Goal: Information Seeking & Learning: Learn about a topic

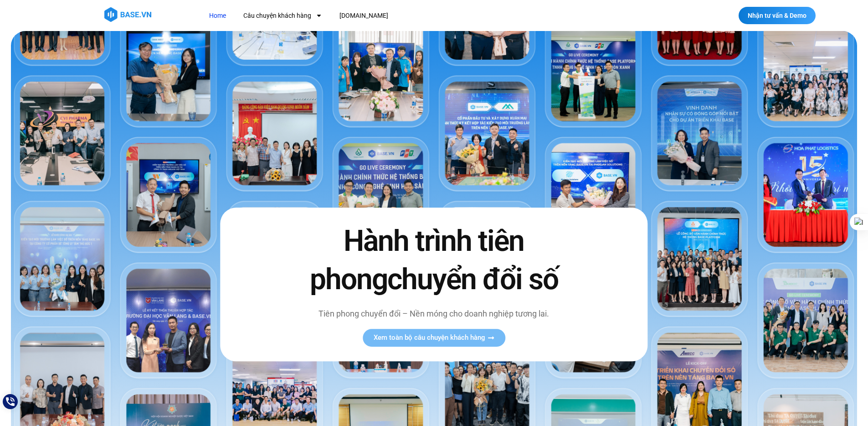
click at [579, 12] on div "Home Câu chuyện khách hàng Logistics Sản xuất Xây dựng F&B Dược Y tế Giáo dục […" at bounding box center [387, 15] width 441 height 17
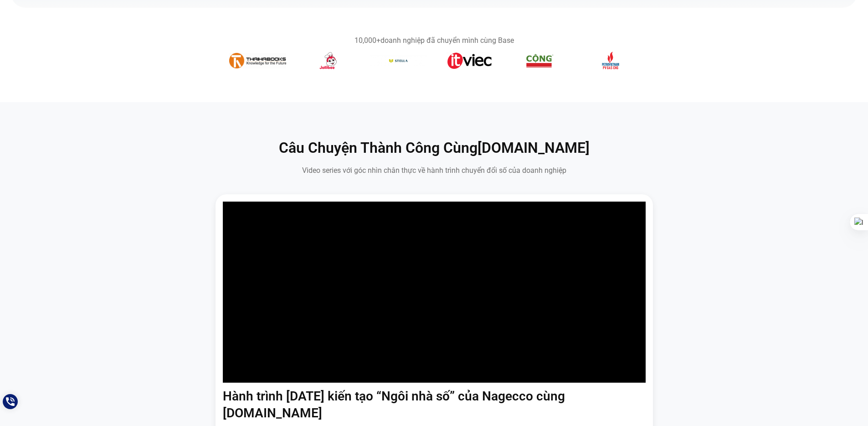
scroll to position [465, 0]
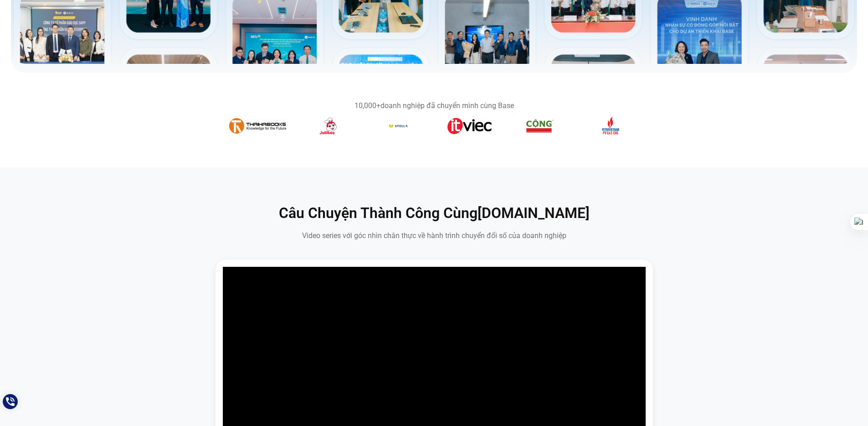
click at [748, 311] on div "Hành trình [DATE] kiến tạo “Ngôi nhà số” của Nagecco cùng [DOMAIN_NAME] Với hàn…" at bounding box center [434, 420] width 854 height 322
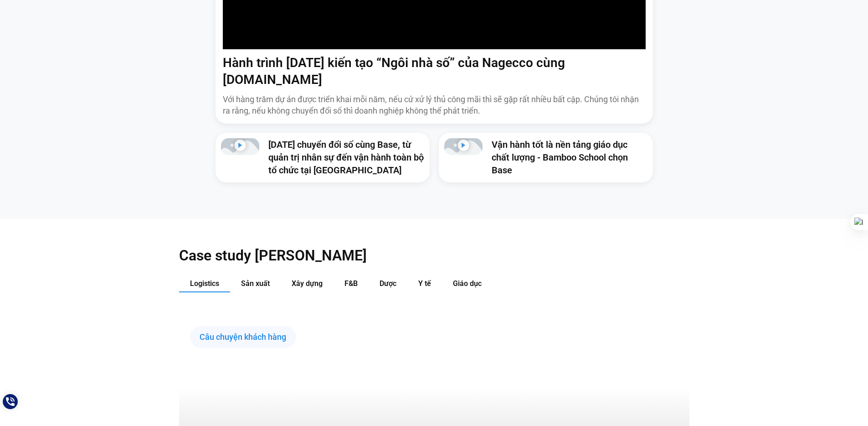
scroll to position [1115, 0]
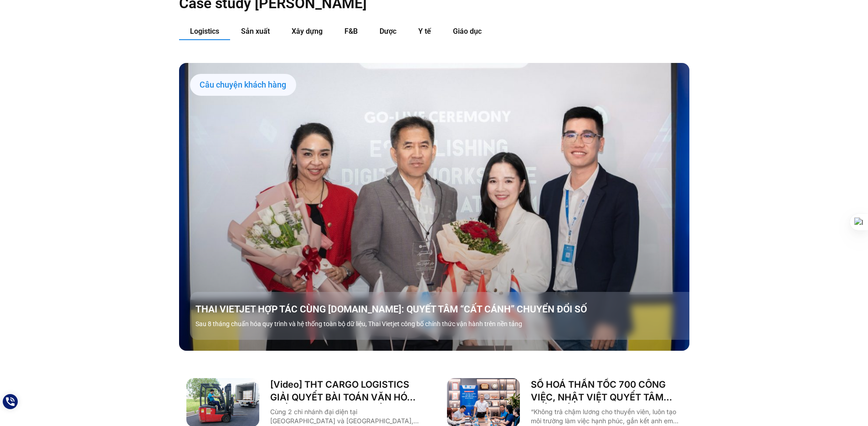
click at [748, 311] on div "Case study [PERSON_NAME] Logistics Sản xuất Xây dựng F&B Dược Y tế Giáo dục Câu…" at bounding box center [434, 248] width 868 height 562
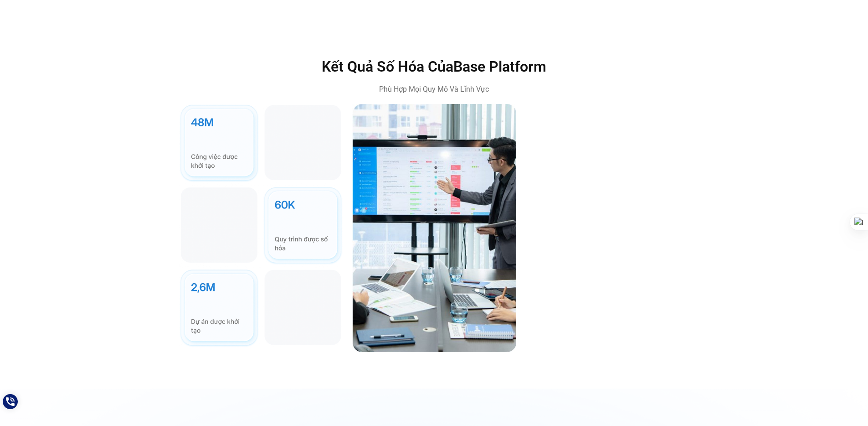
scroll to position [2756, 0]
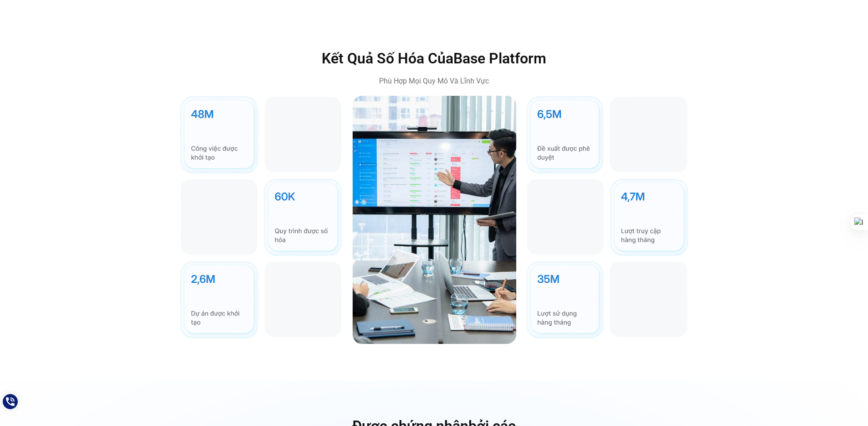
click at [767, 309] on div "Kết Quả Số Hóa Của Base Platform Phù Hợp Mọi Quy Mô Và Lĩnh Vực" at bounding box center [434, 196] width 854 height 294
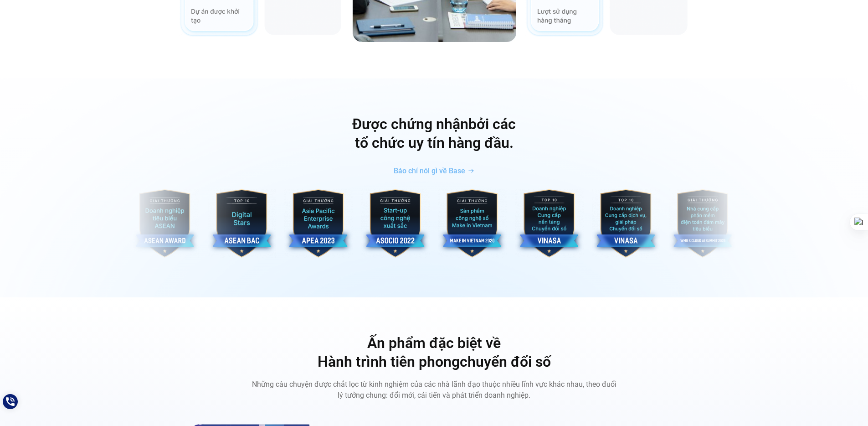
scroll to position [3055, 0]
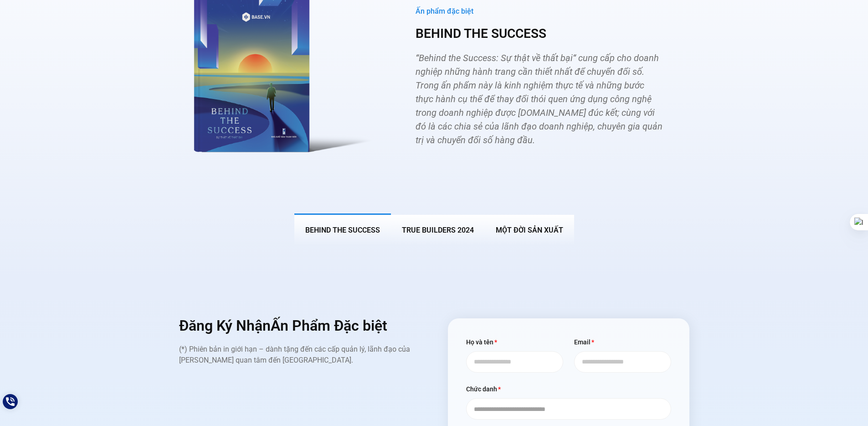
scroll to position [3492, 0]
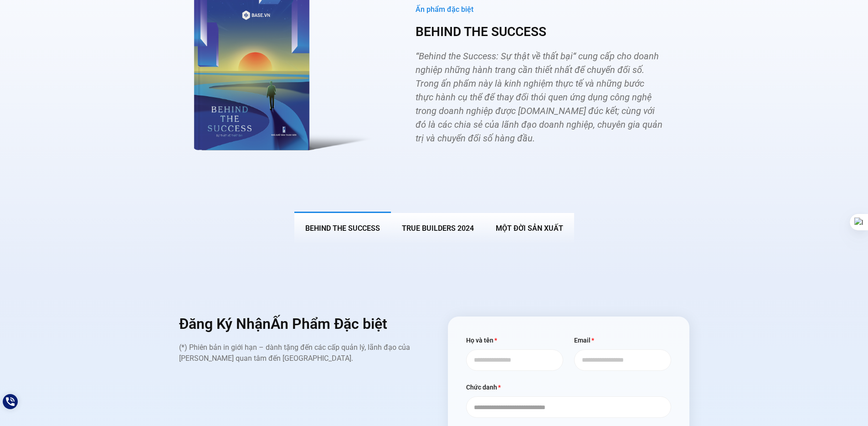
click at [463, 224] on span "True Builders 2024" at bounding box center [438, 228] width 72 height 9
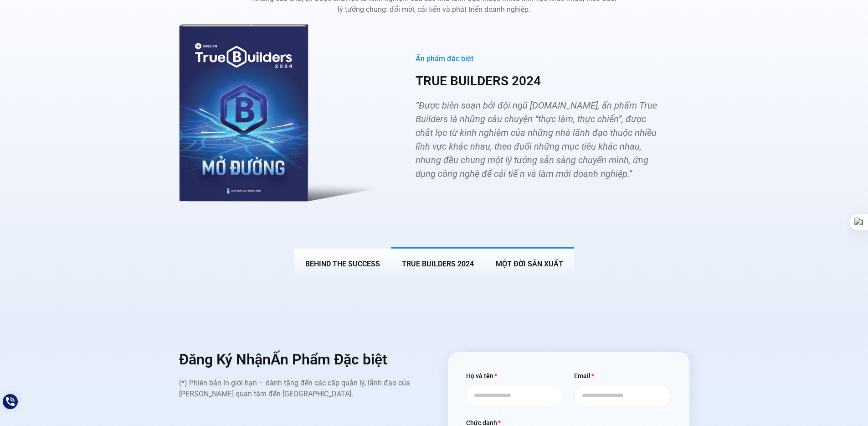
scroll to position [3435, 0]
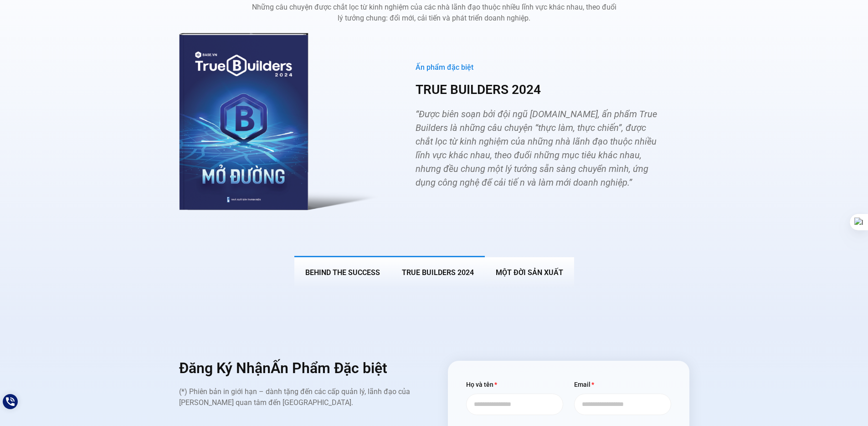
click at [349, 264] on button "BEHIND THE SUCCESS" at bounding box center [342, 272] width 97 height 32
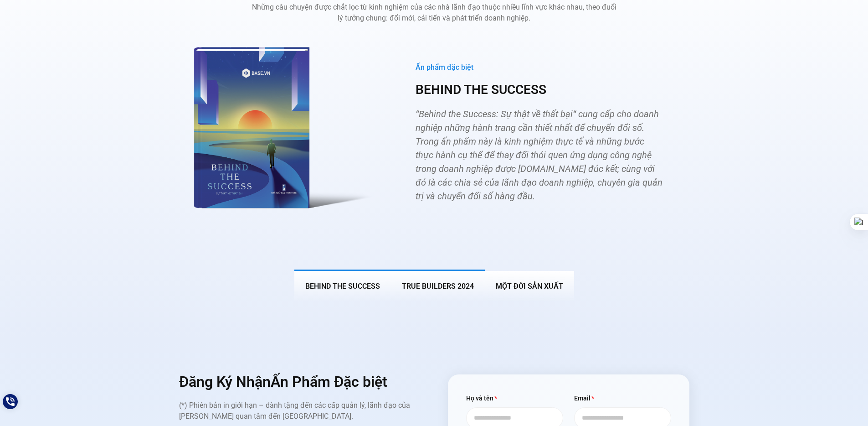
click at [436, 282] on span "True Builders 2024" at bounding box center [438, 286] width 72 height 9
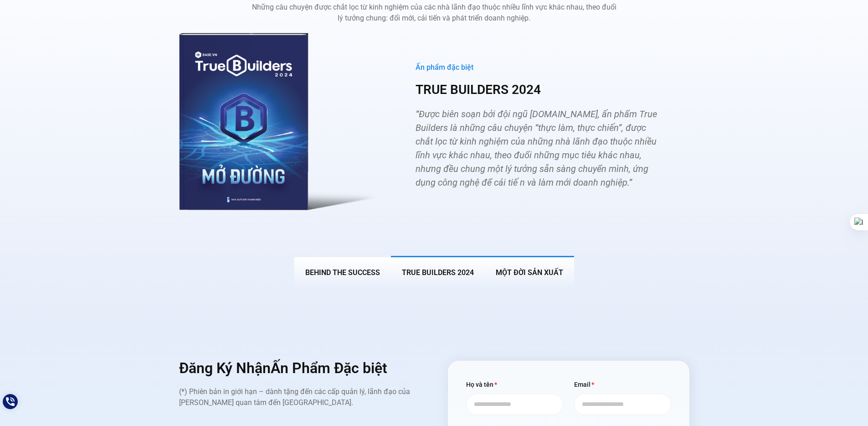
click at [543, 268] on span "MỘT ĐỜI SẢN XUẤT" at bounding box center [529, 272] width 67 height 9
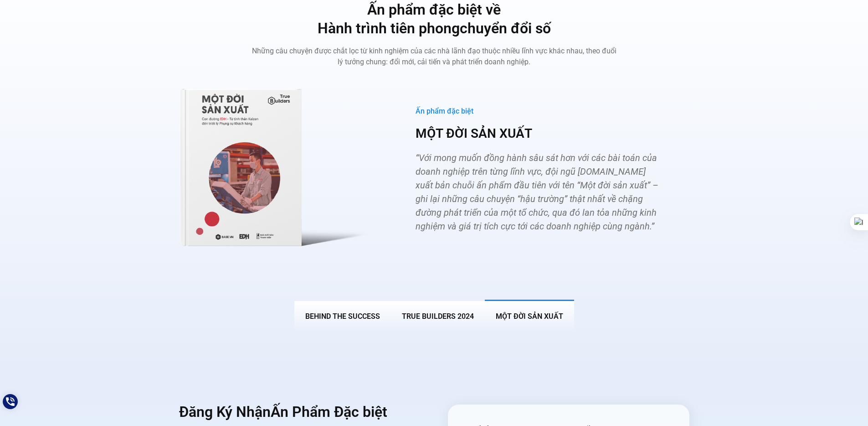
scroll to position [3389, 0]
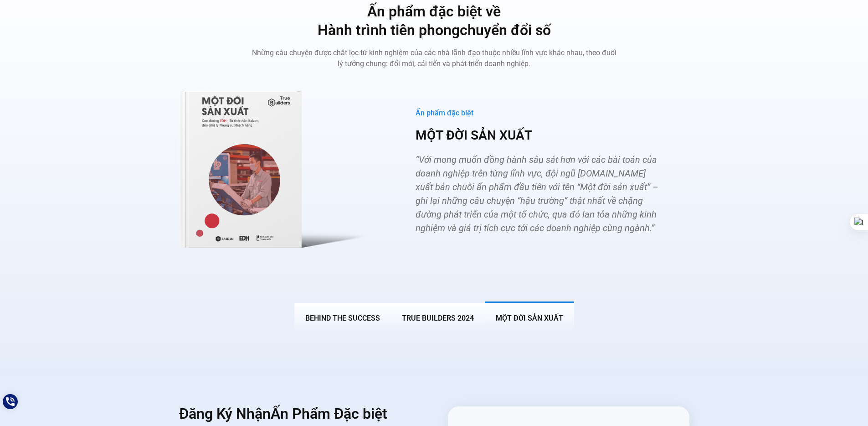
click at [750, 271] on div "Ấn phẩm đặc biệt về Hành trình tiên phong chuyển đổi số Những câu chuyện được c…" at bounding box center [434, 167] width 854 height 331
click at [451, 313] on span "True Builders 2024" at bounding box center [438, 317] width 72 height 9
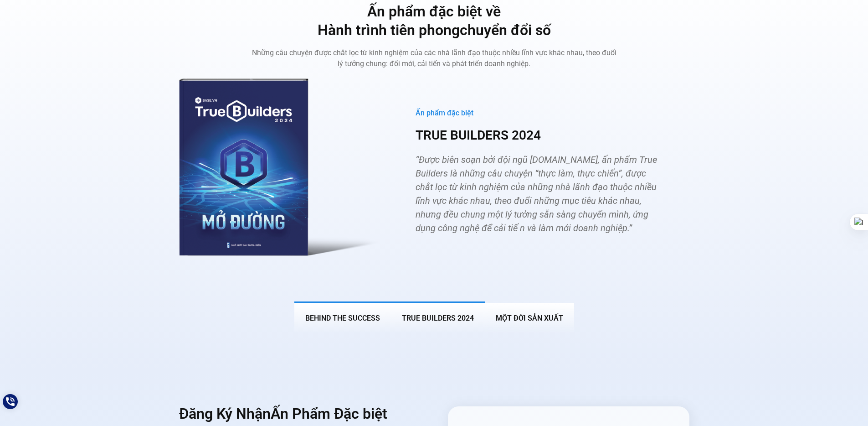
click at [354, 313] on span "BEHIND THE SUCCESS" at bounding box center [342, 317] width 75 height 9
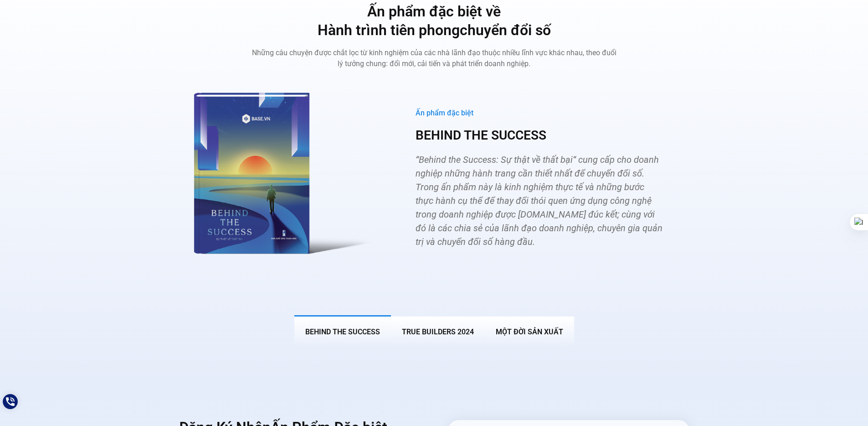
click at [707, 287] on div "Ấn phẩm đặc biệt về Hành trình tiên phong chuyển đổi số Những câu chuyện được c…" at bounding box center [434, 174] width 854 height 344
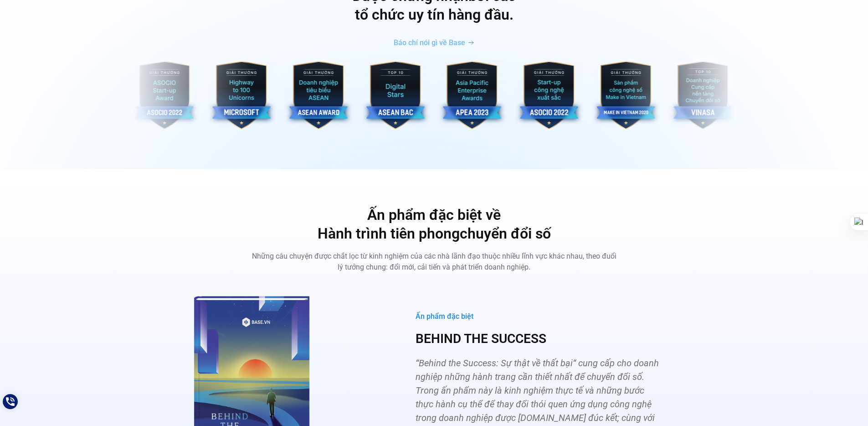
click at [753, 289] on div "Ấn phẩm đặc biệt về Hành trình tiên phong chuyển đổi số Những câu chuyện được c…" at bounding box center [434, 377] width 854 height 344
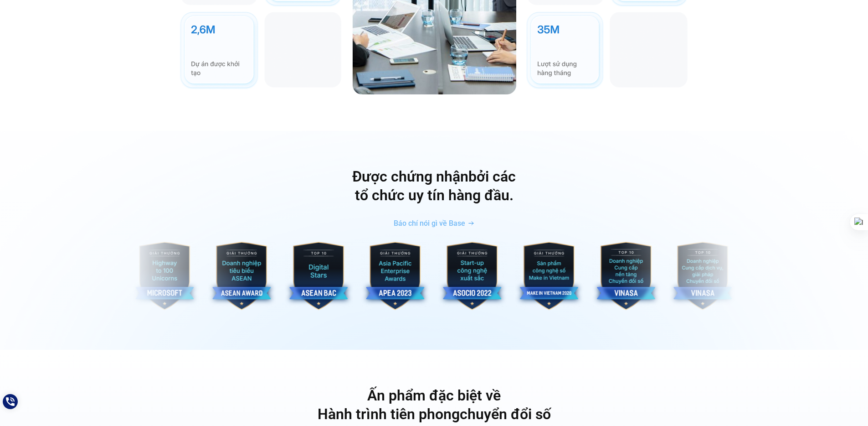
click at [762, 315] on div "Được chứng nhận bởi các tổ chức uy tín hàng đầu. Báo chí nói gì về Base" at bounding box center [434, 240] width 868 height 219
click at [766, 318] on div "Được chứng nhận bởi các tổ chức uy tín hàng đầu. Báo chí nói gì về Base" at bounding box center [434, 240] width 868 height 219
click at [793, 318] on div "Được chứng nhận bởi các tổ chức uy tín hàng đầu. Báo chí nói gì về Base" at bounding box center [434, 240] width 868 height 219
click at [827, 292] on div at bounding box center [434, 277] width 854 height 72
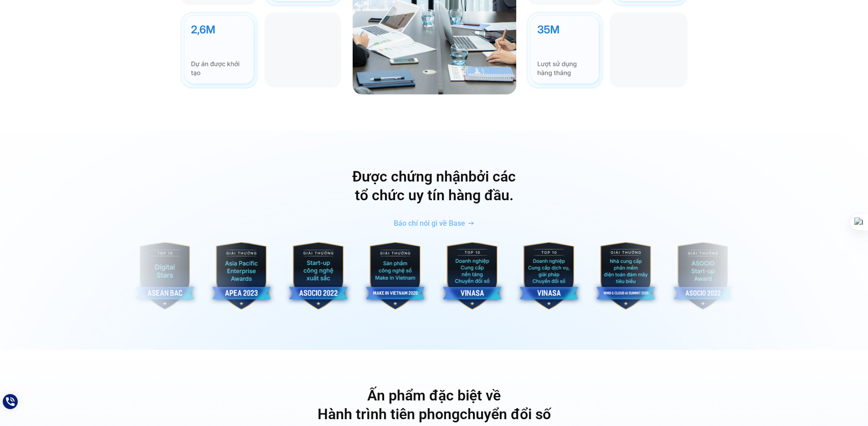
click at [810, 193] on div "Được chứng nhận bởi các tổ chức uy tín hàng đầu. Báo chí nói gì về Base" at bounding box center [434, 199] width 854 height 65
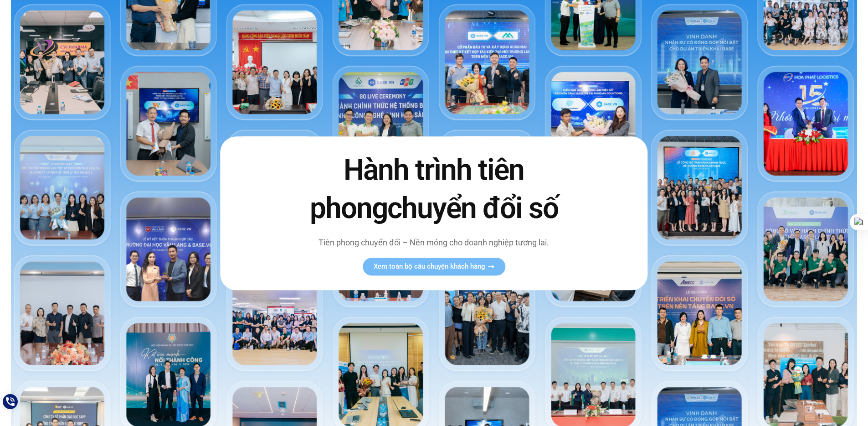
scroll to position [0, 0]
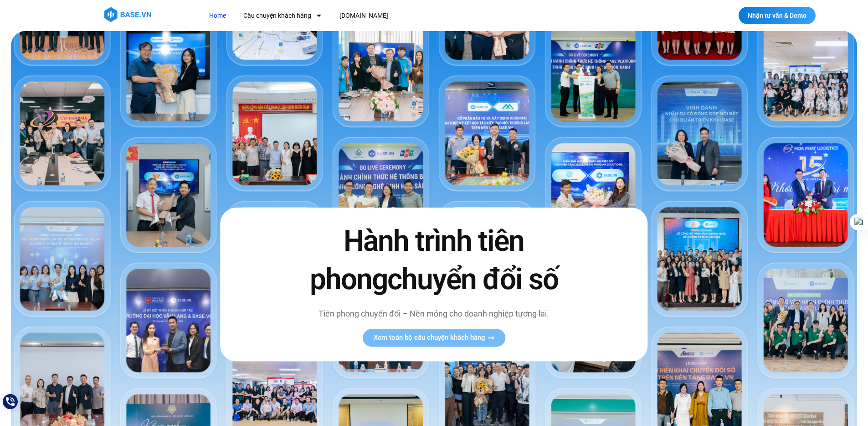
click at [630, 26] on div at bounding box center [434, 15] width 868 height 31
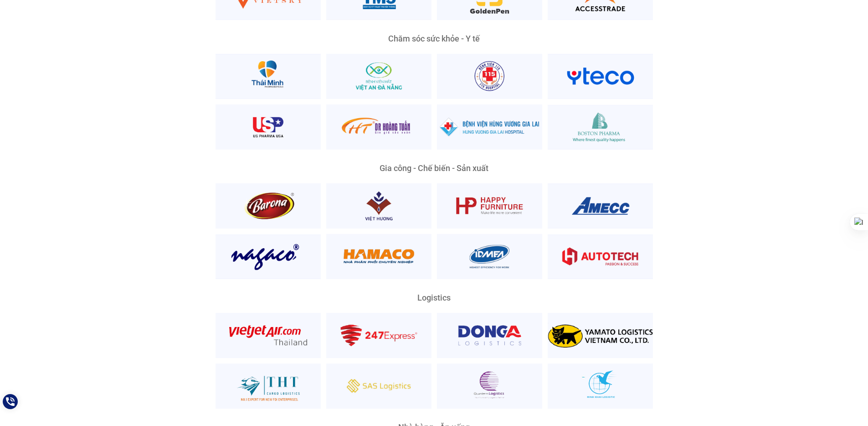
scroll to position [2025, 0]
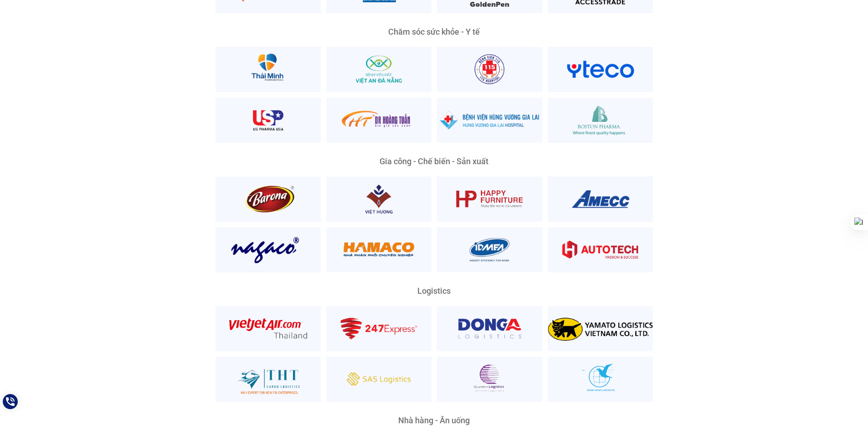
click at [792, 299] on div "Nền Tảng Quản Trị Phổ Biến Nhất Phù Hợp Mọi Quy Mô Và Lĩnh Vực Ông [PERSON_NAME…" at bounding box center [434, 180] width 854 height 1053
click at [792, 333] on div "Nền Tảng Quản Trị Phổ Biến Nhất Phù Hợp Mọi Quy Mô Và Lĩnh Vực Ông [PERSON_NAME…" at bounding box center [434, 180] width 854 height 1053
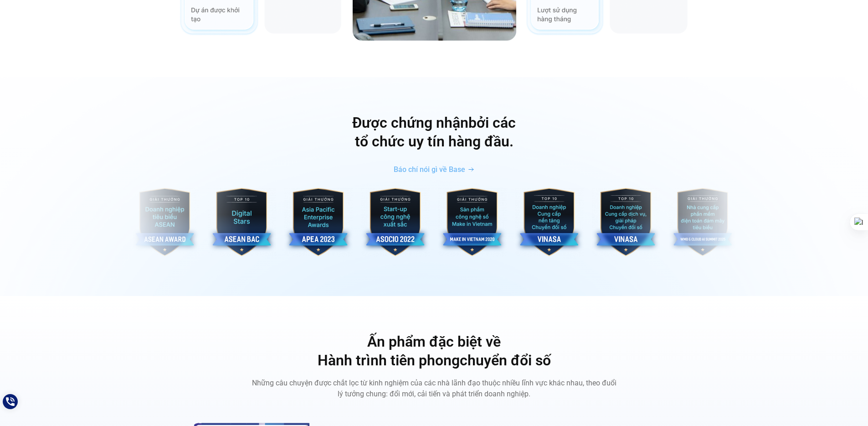
scroll to position [3086, 0]
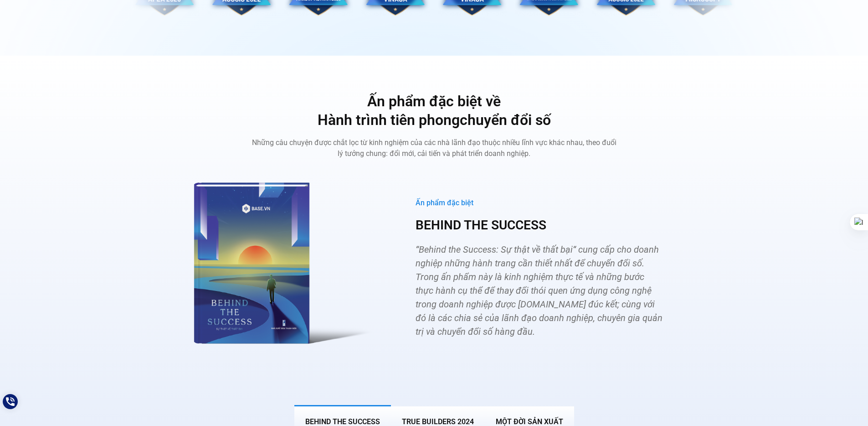
scroll to position [3310, 0]
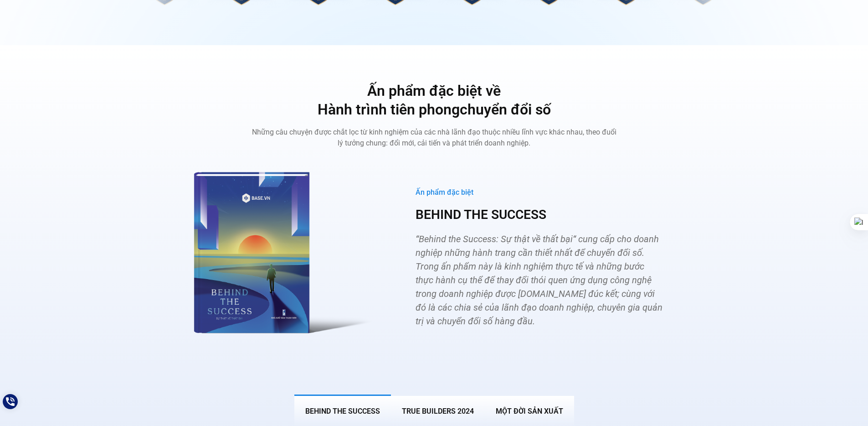
click at [772, 262] on div "Ấn phẩm đặc biệt về Hành trình tiên phong chuyển đổi số Những câu chuyện được c…" at bounding box center [434, 254] width 854 height 344
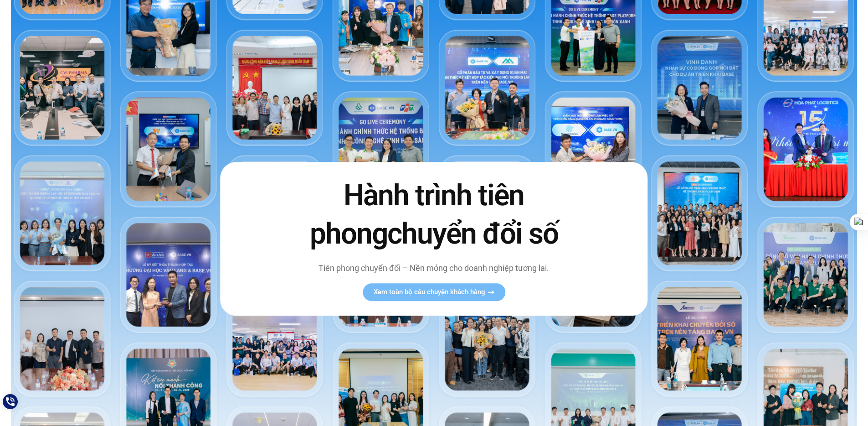
scroll to position [0, 0]
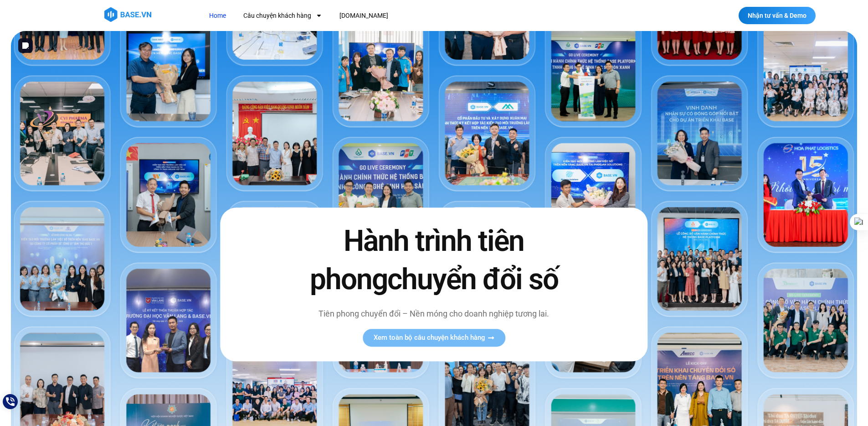
click at [626, 305] on div "Hành trình tiên phong chuyển đổi số Tiên phong chuyển đổi – Nền móng cho doanh …" at bounding box center [433, 284] width 427 height 153
click at [758, 316] on img at bounding box center [434, 279] width 846 height 497
click at [758, 315] on img at bounding box center [434, 279] width 846 height 497
click at [759, 344] on img at bounding box center [434, 279] width 846 height 497
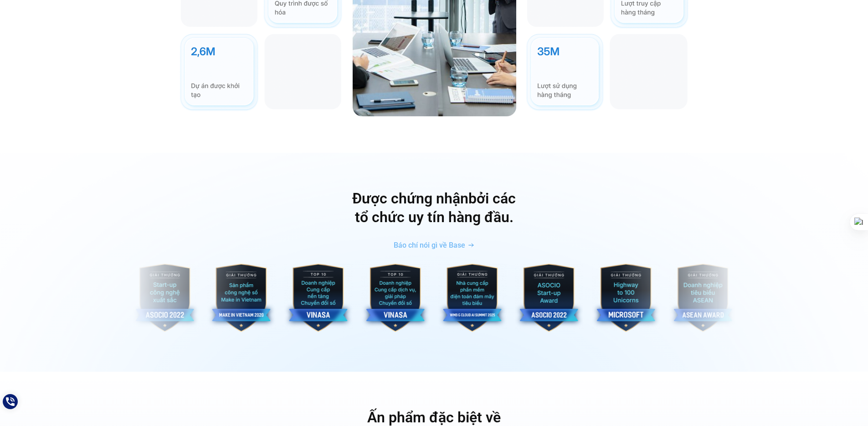
scroll to position [3052, 0]
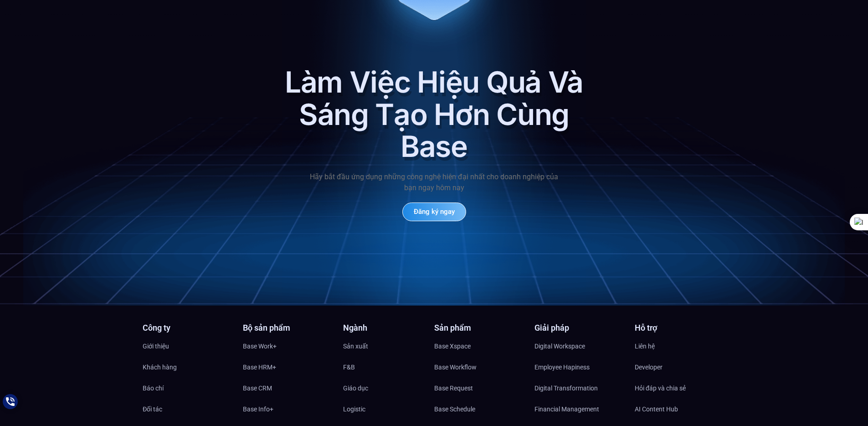
scroll to position [4249, 0]
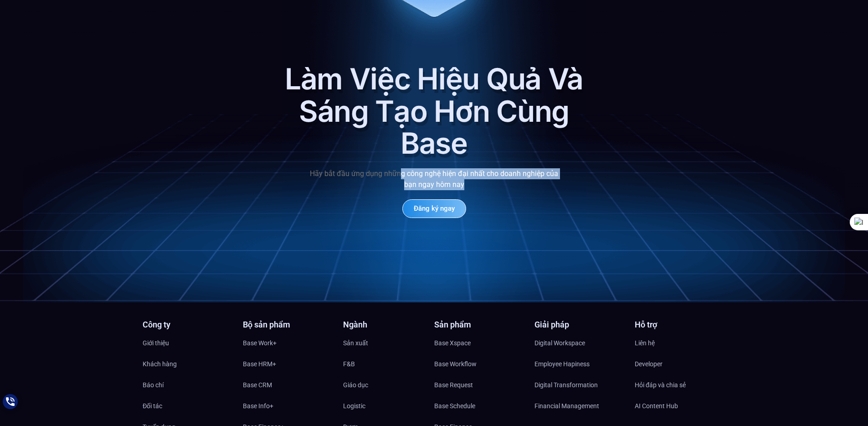
drag, startPoint x: 399, startPoint y: 160, endPoint x: 468, endPoint y: 169, distance: 69.3
click at [468, 169] on p "Hãy bắt đầu ứng dụng những công nghệ hiện đại nhất cho doanh nghiệp của bạn nga…" at bounding box center [434, 179] width 255 height 22
click at [673, 222] on div "Làm Việc Hiệu Quả Và Sáng Tạo Hơn Cùng Base Hãy bắt đầu ứng dụng những công ngh…" at bounding box center [434, 95] width 868 height 413
drag, startPoint x: 308, startPoint y: 159, endPoint x: 520, endPoint y: 158, distance: 211.8
click at [520, 168] on p "Hãy bắt đầu ứng dụng những công nghệ hiện đại nhất cho doanh nghiệp của bạn nga…" at bounding box center [434, 179] width 255 height 22
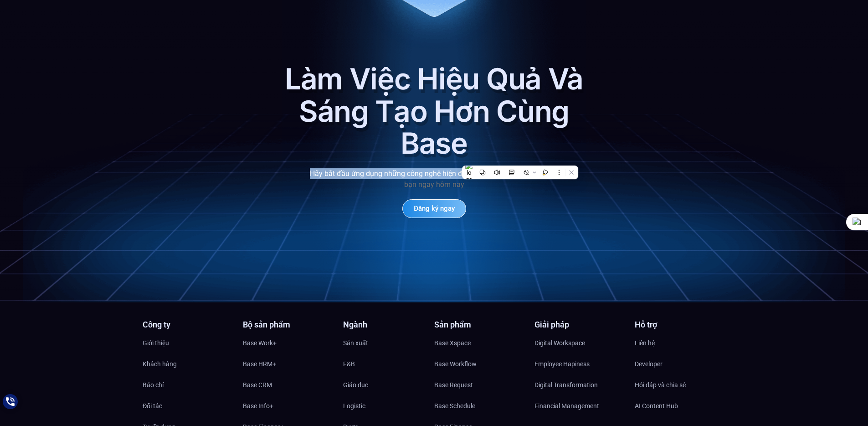
click at [690, 226] on div "Làm Việc Hiệu Quả Và Sáng Tạo Hơn Cùng Base Hãy bắt đầu ứng dụng những công ngh…" at bounding box center [434, 95] width 868 height 413
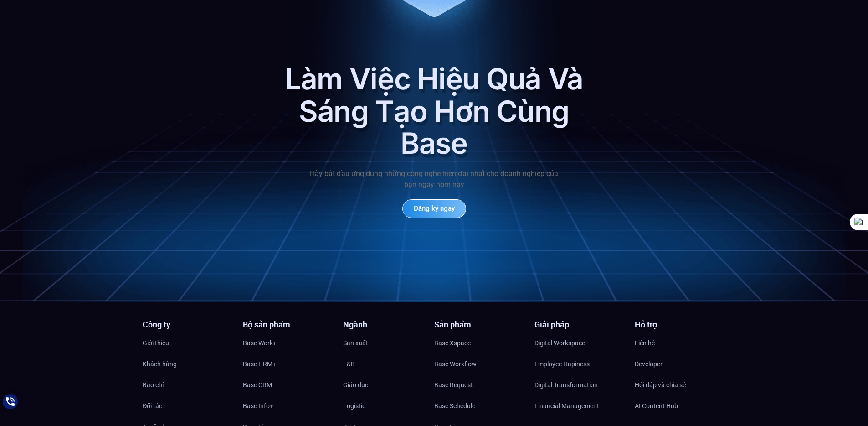
scroll to position [4409, 0]
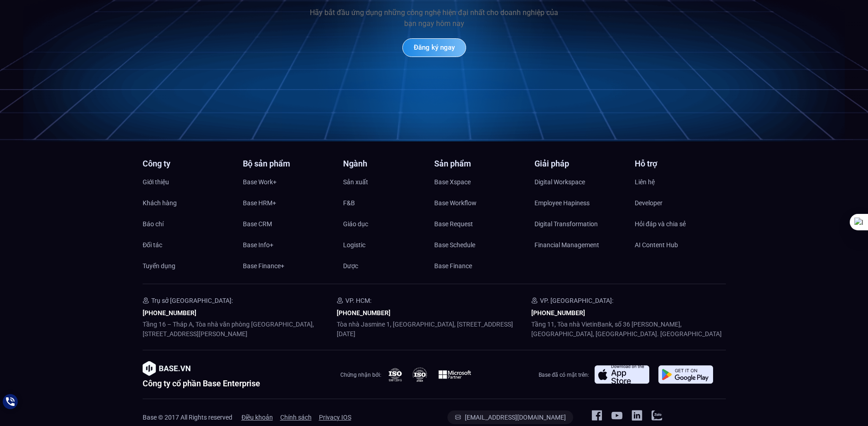
click at [774, 316] on div "Công ty Giới thiệu Khách hàng Báo chí Đối tác Tuyển dụng Bộ sản phẩm Base Work+…" at bounding box center [434, 291] width 868 height 264
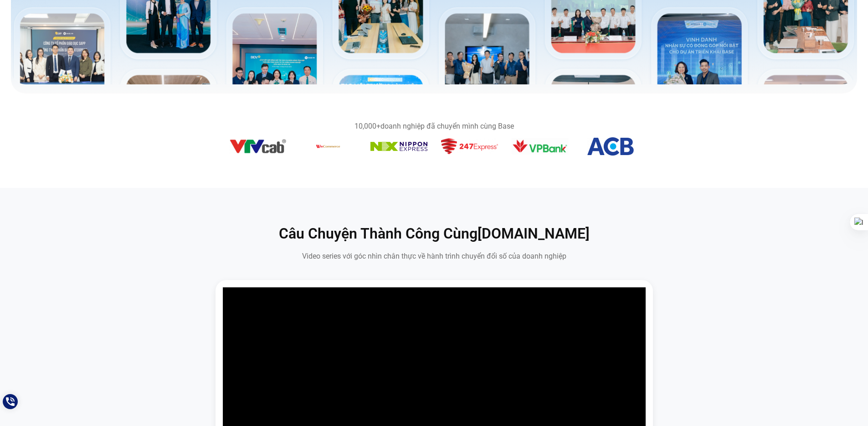
scroll to position [0, 0]
